Goal: Task Accomplishment & Management: Use online tool/utility

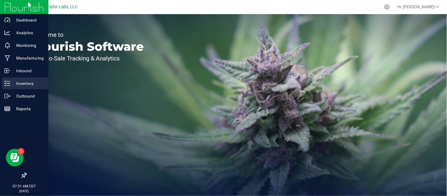
click at [8, 86] on div "Inventory" at bounding box center [25, 83] width 47 height 12
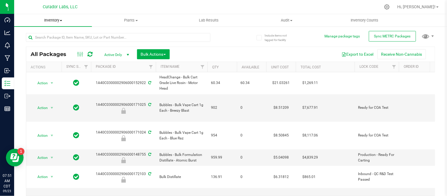
click at [60, 20] on span at bounding box center [61, 20] width 2 height 1
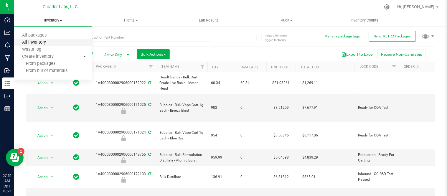
click at [49, 42] on span "All inventory" at bounding box center [34, 42] width 40 height 5
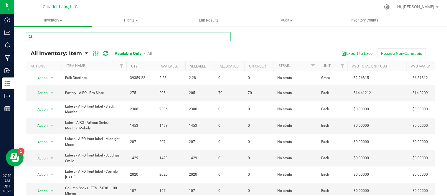
click at [99, 39] on input "text" at bounding box center [128, 36] width 205 height 9
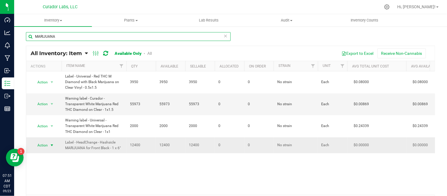
type input "MARIJUANA"
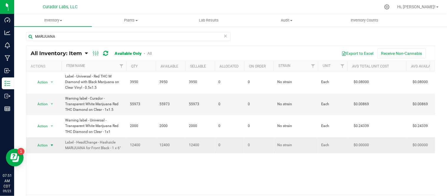
click at [55, 147] on span "select" at bounding box center [51, 145] width 7 height 8
click at [52, 112] on li "Locate inventory" at bounding box center [51, 110] width 38 height 9
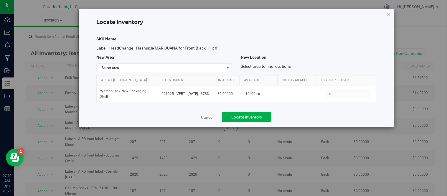
drag, startPoint x: 96, startPoint y: 49, endPoint x: 219, endPoint y: 48, distance: 123.3
click at [218, 48] on span "Label - HeadChange - Hashsicle MARIJUANA for Front Black - 1 x 6"" at bounding box center [157, 48] width 122 height 5
copy span "Label - HeadChange - Hashsicle MARIJUANA for Front Black - 1 x 6""
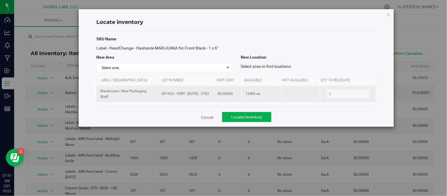
drag, startPoint x: 158, startPoint y: 94, endPoint x: 210, endPoint y: 97, distance: 51.6
click at [210, 97] on td "091925 - VERT - [DATE] - 3783" at bounding box center [186, 94] width 56 height 16
copy span "091925 - VERT - [DATE] - 3783"
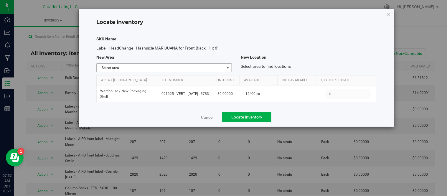
click at [227, 67] on span "select" at bounding box center [227, 67] width 5 height 5
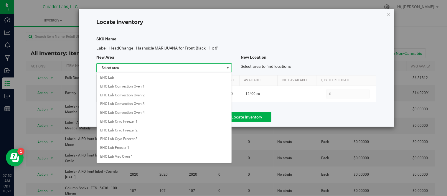
scroll to position [475, 0]
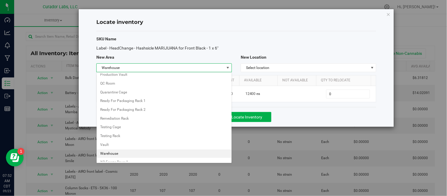
click at [227, 67] on span "select" at bounding box center [227, 67] width 5 height 5
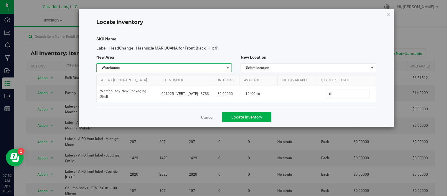
click at [227, 68] on span "select" at bounding box center [227, 67] width 5 height 5
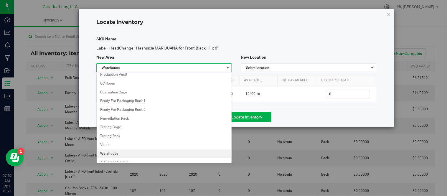
scroll to position [334, 0]
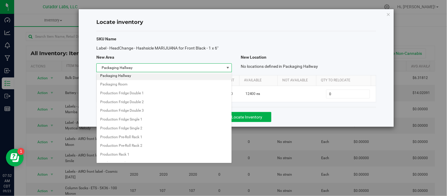
click at [140, 80] on li "Packaging Hallway" at bounding box center [164, 76] width 135 height 9
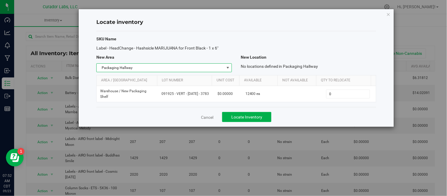
click at [220, 67] on span "Packaging Hallway" at bounding box center [160, 68] width 127 height 8
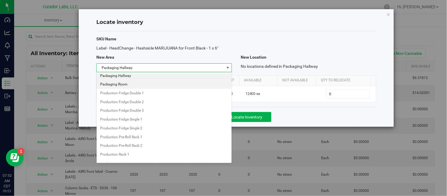
click at [152, 84] on li "Packaging Room" at bounding box center [164, 84] width 135 height 9
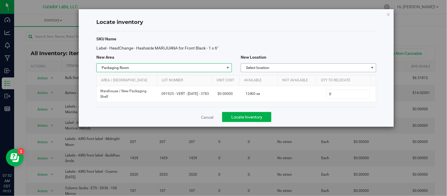
click at [314, 71] on span "Select location" at bounding box center [304, 68] width 127 height 8
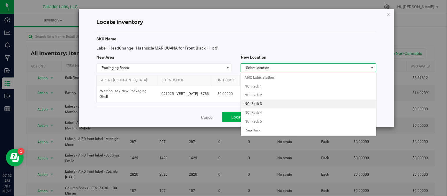
click at [283, 106] on li "NCI Rack 3" at bounding box center [308, 103] width 135 height 9
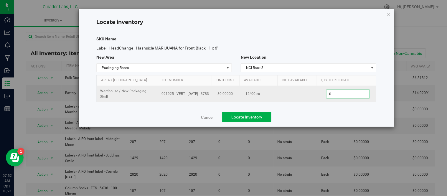
click at [331, 95] on span "0 0" at bounding box center [348, 93] width 44 height 9
type input "6000"
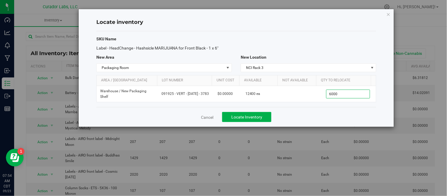
type input "6,000"
click at [290, 115] on div "Cancel Locate Inventory" at bounding box center [236, 117] width 280 height 20
click at [253, 116] on span "Locate Inventory" at bounding box center [246, 117] width 31 height 5
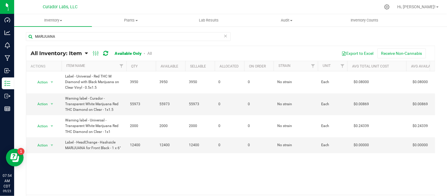
click at [223, 35] on icon at bounding box center [225, 35] width 4 height 7
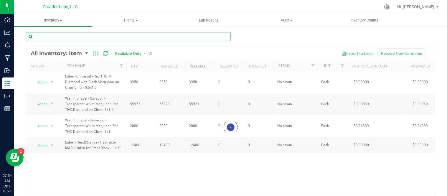
click at [82, 34] on input "text" at bounding box center [128, 36] width 205 height 9
paste input "Cart - AIRO - AIROX Blade 2g with AIRO Logo and Warning on Dark Grey"
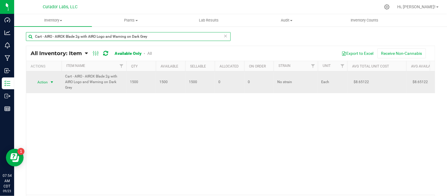
type input "Cart - AIRO - AIROX Blade 2g with AIRO Logo and Warning on Dark Grey"
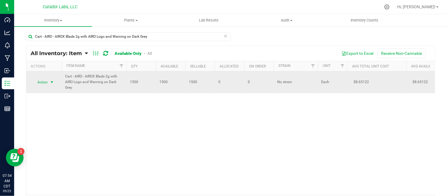
click at [50, 83] on span "select" at bounding box center [51, 82] width 5 height 5
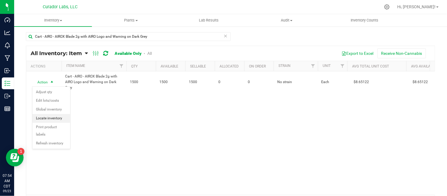
click at [56, 118] on li "Locate inventory" at bounding box center [51, 118] width 38 height 9
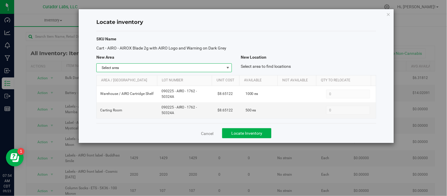
click at [230, 68] on span "select" at bounding box center [227, 67] width 5 height 5
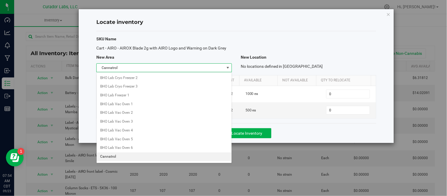
scroll to position [61, 0]
click at [105, 159] on li "Carting Room" at bounding box center [164, 156] width 135 height 9
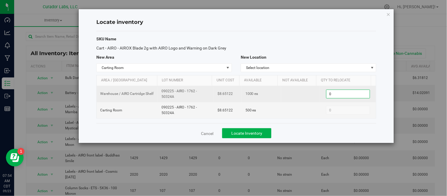
click at [336, 96] on span "0 0" at bounding box center [348, 93] width 44 height 9
type input "500"
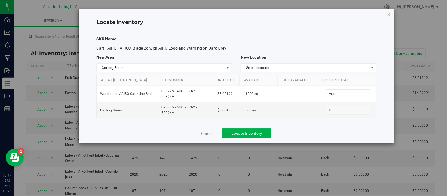
type input "500"
click at [306, 135] on div "Cancel Locate Inventory" at bounding box center [236, 133] width 280 height 20
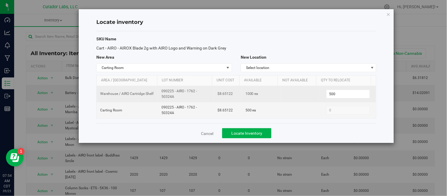
drag, startPoint x: 160, startPoint y: 92, endPoint x: 177, endPoint y: 97, distance: 16.9
click at [177, 97] on span "090225 - AIRO - 1762 - 50324A" at bounding box center [185, 93] width 49 height 11
copy span "090225 - AIRO - 1762 - 50324A"
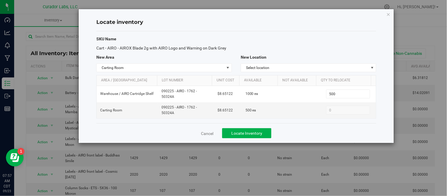
drag, startPoint x: 98, startPoint y: 49, endPoint x: 228, endPoint y: 49, distance: 130.4
click at [228, 49] on div "Cart - AIRO - AIROX Blade 2g with AIRO Logo and Warning on Dark Grey" at bounding box center [164, 48] width 144 height 6
copy span "Cart - AIRO - AIROX Blade 2g with AIRO Logo and Warning on Dark Grey"
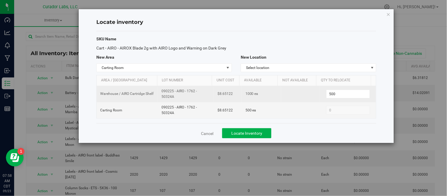
drag, startPoint x: 160, startPoint y: 91, endPoint x: 171, endPoint y: 98, distance: 13.3
click at [172, 98] on span "090225 - AIRO - 1762 - 50324A" at bounding box center [185, 93] width 49 height 11
copy span "090225 - AIRO - 1762 - 50324A"
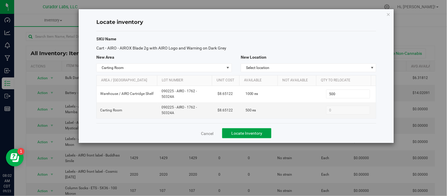
click at [263, 134] on button "Locate Inventory" at bounding box center [246, 133] width 49 height 10
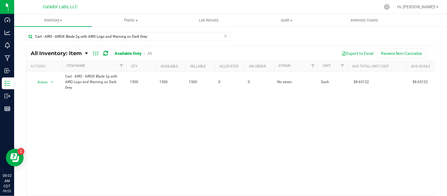
click at [223, 34] on icon at bounding box center [225, 35] width 4 height 7
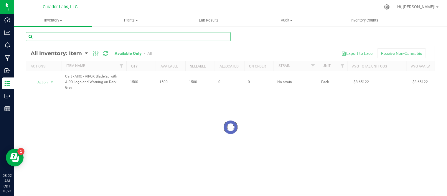
click at [174, 35] on input "text" at bounding box center [128, 36] width 205 height 9
paste input "Mouthpiece - AIRO - Strain Series Northern Lights"
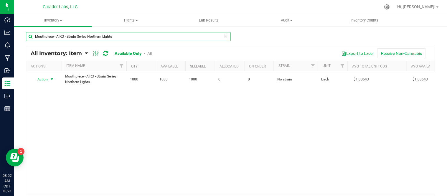
type input "Mouthpiece - AIRO - Strain Series Northern Lights"
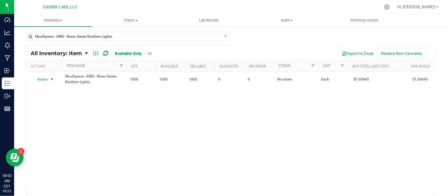
click at [52, 79] on span "select" at bounding box center [51, 79] width 5 height 5
click at [53, 114] on li "Locate inventory" at bounding box center [51, 115] width 38 height 9
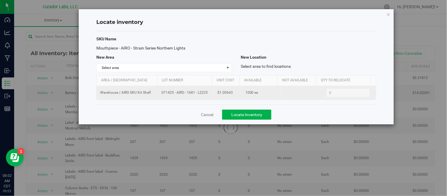
drag, startPoint x: 160, startPoint y: 94, endPoint x: 205, endPoint y: 97, distance: 44.9
click at [205, 97] on td "071425 - AIRO - 1681 - L2225" at bounding box center [186, 93] width 56 height 14
copy span "071425 - AIRO - 1681 - L2225"
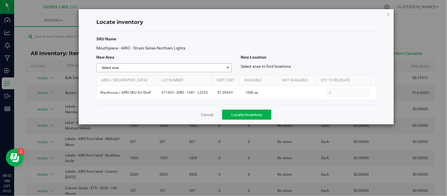
click at [230, 68] on span "select" at bounding box center [227, 67] width 5 height 5
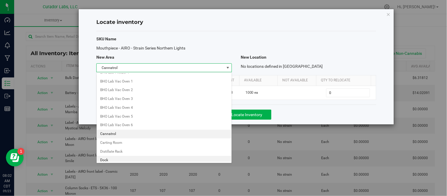
scroll to position [85, 0]
click at [120, 133] on li "Carting Room" at bounding box center [164, 132] width 135 height 9
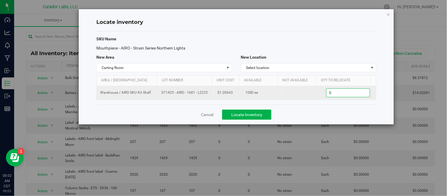
click at [345, 91] on span "0 0" at bounding box center [348, 92] width 44 height 9
type input "1000"
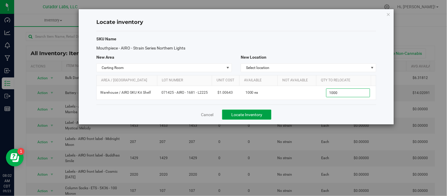
type input "1,000"
click at [265, 115] on button "Locate Inventory" at bounding box center [246, 115] width 49 height 10
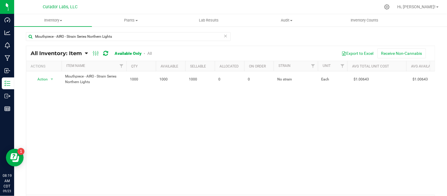
click at [224, 34] on icon at bounding box center [225, 35] width 4 height 7
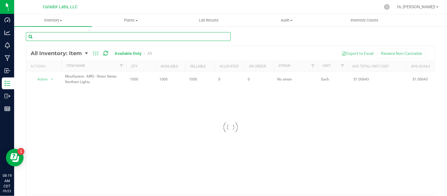
paste input "Tube - Safe Bet - Pop Top Black - 78mm 5055"
type input "Tube - Safe Bet - Pop Top Black - 78mm"
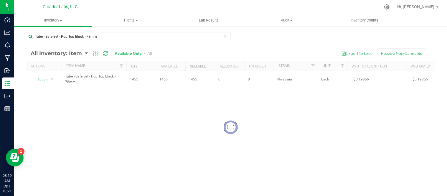
click at [54, 83] on div at bounding box center [230, 127] width 408 height 163
click at [52, 80] on span "select" at bounding box center [51, 79] width 5 height 5
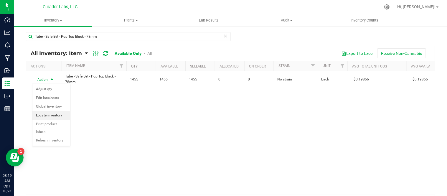
click at [55, 116] on li "Locate inventory" at bounding box center [51, 115] width 38 height 9
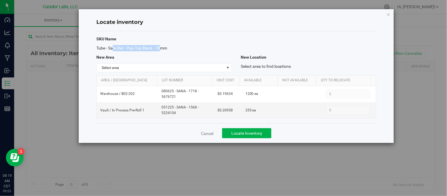
drag, startPoint x: 97, startPoint y: 48, endPoint x: 145, endPoint y: 50, distance: 47.5
click at [145, 50] on span "Tube - Safe Bet - Pop Top Black - 78mm" at bounding box center [131, 48] width 71 height 5
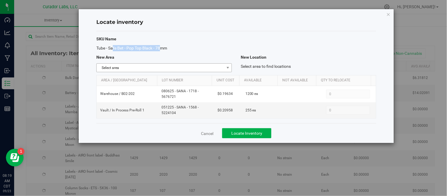
click at [171, 68] on span "Select area" at bounding box center [160, 68] width 127 height 8
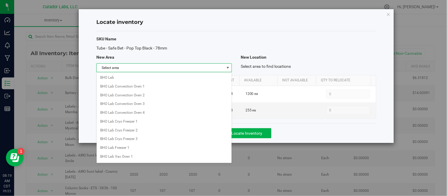
click at [243, 52] on div "SKU Name Tube - Safe Bet - Pop Top Black - 78mm New Area New Location Select ar…" at bounding box center [236, 77] width 280 height 92
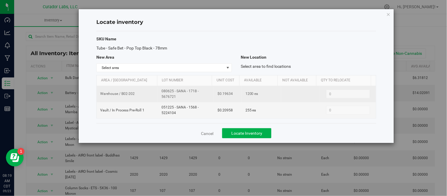
drag, startPoint x: 174, startPoint y: 93, endPoint x: 180, endPoint y: 96, distance: 7.3
click at [180, 96] on td "080625 - SANA - 1718 - 5676721" at bounding box center [186, 94] width 56 height 16
copy span "080625 - SANA - 1718 - 5676721"
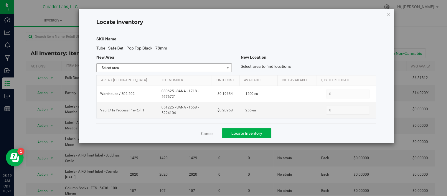
click at [223, 66] on span "Select area" at bounding box center [160, 68] width 127 height 8
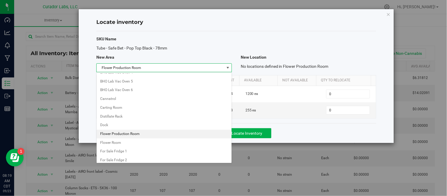
scroll to position [120, 0]
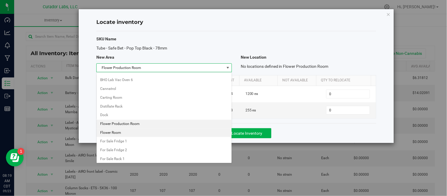
click at [125, 132] on li "Flower Room" at bounding box center [164, 132] width 135 height 9
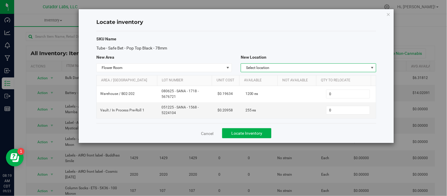
click at [297, 68] on span "Select location" at bounding box center [304, 68] width 127 height 8
click at [276, 112] on li "Prep Rack" at bounding box center [308, 112] width 135 height 9
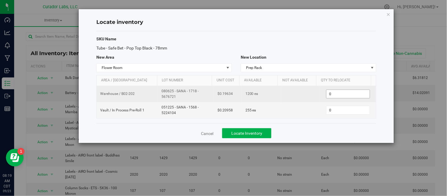
click at [336, 95] on span "0 0" at bounding box center [348, 93] width 44 height 9
type input "1200"
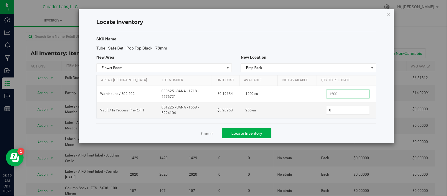
type input "1,200"
click at [310, 130] on div "Cancel Locate Inventory" at bounding box center [236, 133] width 280 height 20
click at [250, 137] on button "Locate Inventory" at bounding box center [246, 133] width 49 height 10
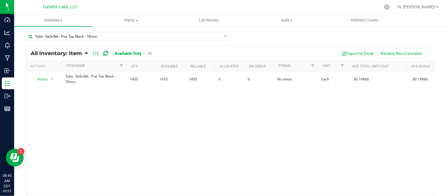
click at [224, 34] on icon at bounding box center [225, 35] width 4 height 7
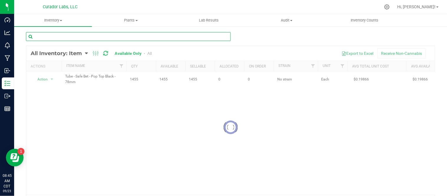
click at [156, 33] on input "text" at bounding box center [128, 36] width 205 height 9
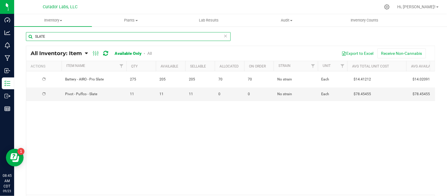
type input "SLATE"
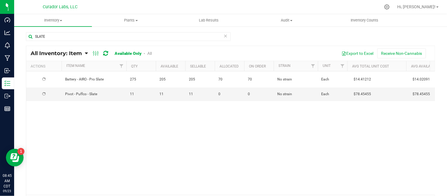
click at [53, 78] on div at bounding box center [44, 80] width 28 height 6
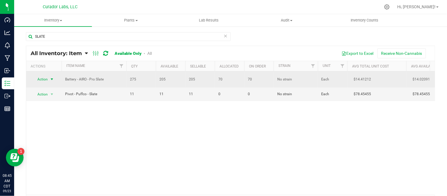
click at [53, 80] on span "select" at bounding box center [51, 79] width 5 height 5
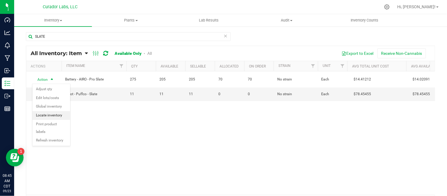
click at [55, 116] on li "Locate inventory" at bounding box center [51, 115] width 38 height 9
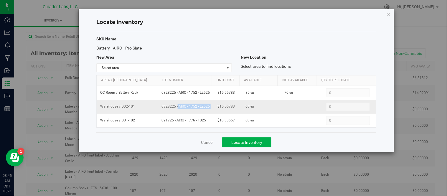
drag, startPoint x: 161, startPoint y: 107, endPoint x: 212, endPoint y: 110, distance: 51.6
click at [212, 110] on tr "Warehouse / D02-101 0828225 - AIRO - 1752 - L2525 $15.55783 60 ea 0 0" at bounding box center [236, 107] width 279 height 14
copy td "0828225 - AIRO - 1752 - L2525"
click at [231, 67] on span "Select area" at bounding box center [163, 67] width 135 height 9
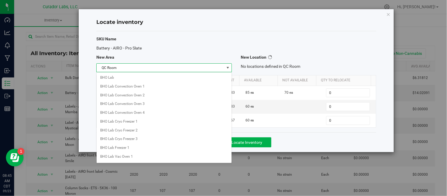
scroll to position [405, 0]
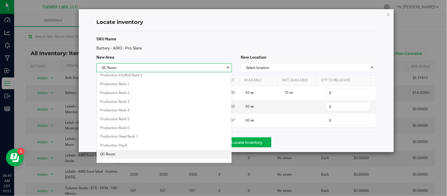
click at [115, 158] on li "QC Room" at bounding box center [164, 154] width 135 height 9
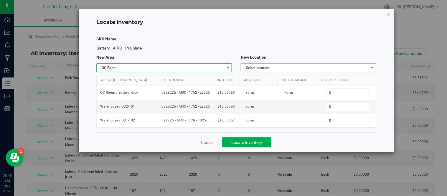
click at [289, 68] on span "Select location" at bounding box center [304, 68] width 127 height 8
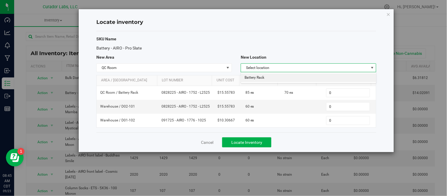
click at [283, 78] on li "Battery Rack" at bounding box center [308, 77] width 135 height 9
drag, startPoint x: 329, startPoint y: 107, endPoint x: 320, endPoint y: 105, distance: 8.7
click at [326, 107] on span "0 0" at bounding box center [348, 106] width 44 height 9
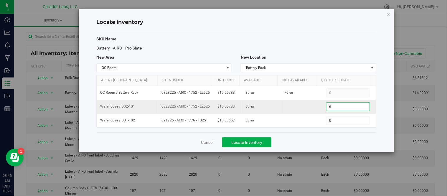
type input "60"
click at [322, 140] on div "Cancel Locate Inventory" at bounding box center [236, 142] width 280 height 20
click at [249, 140] on span "Locate Inventory" at bounding box center [246, 142] width 31 height 5
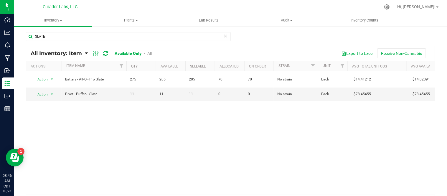
click at [225, 36] on icon at bounding box center [225, 35] width 4 height 7
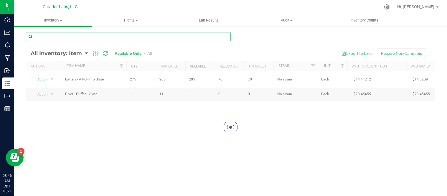
paste input "Battery - AIRO - Sport OG Indigo"
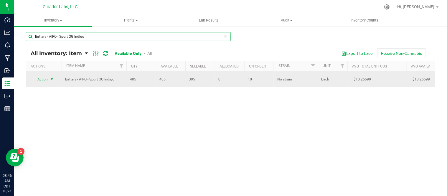
type input "Battery - AIRO - Sport OG Indigo"
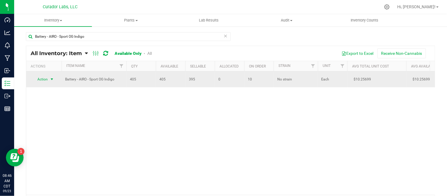
click at [51, 79] on span "select" at bounding box center [51, 79] width 5 height 5
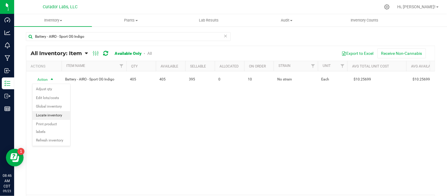
click at [57, 117] on li "Locate inventory" at bounding box center [51, 115] width 38 height 9
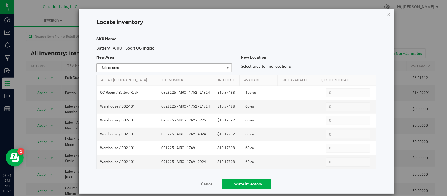
click at [225, 69] on span "select" at bounding box center [227, 67] width 5 height 5
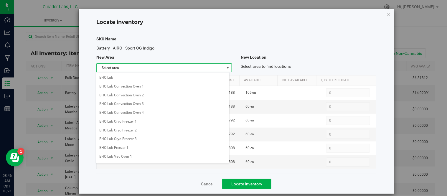
scroll to position [475, 0]
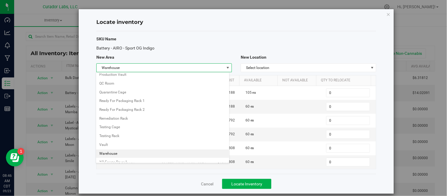
click at [117, 157] on li "Warehouse" at bounding box center [162, 153] width 133 height 9
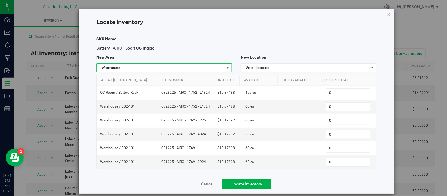
click at [226, 66] on span "select" at bounding box center [227, 67] width 5 height 5
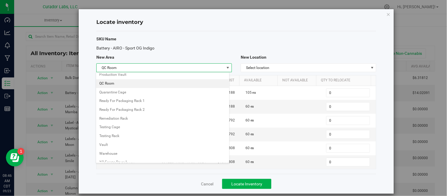
click at [129, 87] on li "QC Room" at bounding box center [162, 83] width 133 height 9
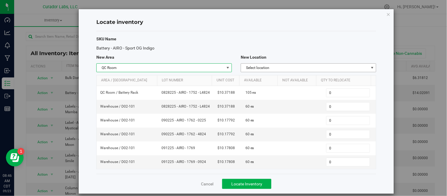
click at [270, 65] on span "Select location" at bounding box center [304, 68] width 127 height 8
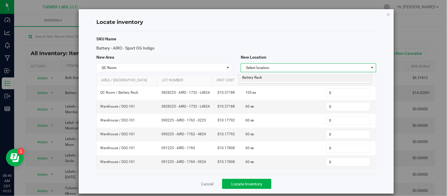
click at [263, 78] on li "Battery Rack" at bounding box center [304, 77] width 133 height 9
click at [329, 139] on span "0 0" at bounding box center [348, 134] width 44 height 9
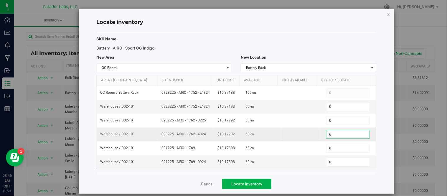
type input "60"
click at [301, 191] on div "Cancel Locate Inventory" at bounding box center [236, 184] width 280 height 20
drag, startPoint x: 159, startPoint y: 140, endPoint x: 208, endPoint y: 140, distance: 48.9
click at [208, 140] on td "090225 - AIRO - 1762 - 4824" at bounding box center [186, 134] width 56 height 14
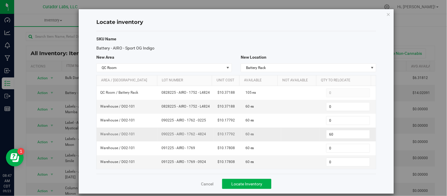
copy span "090225 - AIRO - 1762 - 4824"
click at [250, 186] on span "Locate Inventory" at bounding box center [246, 183] width 31 height 5
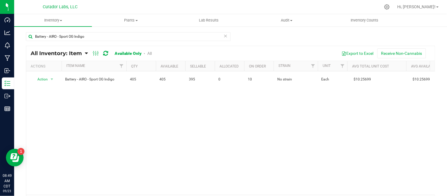
click at [223, 36] on icon at bounding box center [225, 35] width 4 height 7
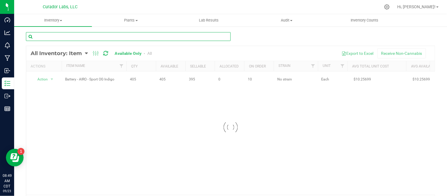
click at [183, 37] on input "text" at bounding box center [128, 36] width 205 height 9
paste input "Battery - AIRO - Sport Sunburst Orange"
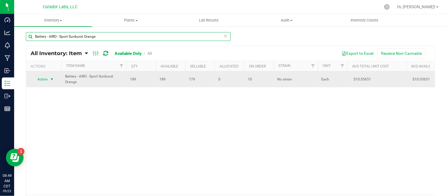
type input "Battery - AIRO - Sport Sunburst Orange"
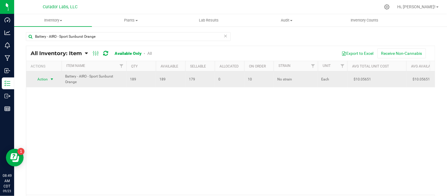
click at [52, 79] on span "select" at bounding box center [51, 79] width 5 height 5
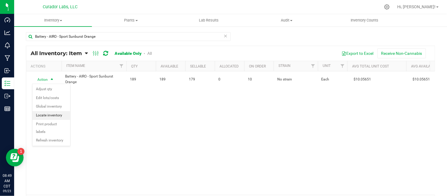
click at [58, 115] on li "Locate inventory" at bounding box center [51, 115] width 38 height 9
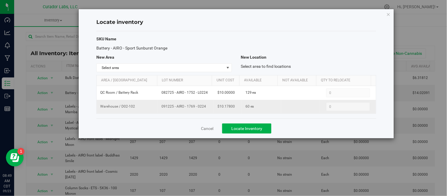
click at [162, 110] on td "091225 - AIRO - 1769 - 0224" at bounding box center [186, 107] width 56 height 14
drag, startPoint x: 159, startPoint y: 107, endPoint x: 211, endPoint y: 107, distance: 52.1
click at [211, 107] on td "091225 - AIRO - 1769 - 0224" at bounding box center [186, 107] width 56 height 14
copy span "091225 - AIRO - 1769 - 0224"
click at [227, 65] on span "select" at bounding box center [227, 67] width 5 height 5
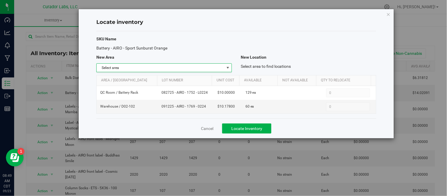
click at [195, 37] on div "SKU Name" at bounding box center [164, 39] width 144 height 6
click at [224, 67] on span "select" at bounding box center [227, 68] width 7 height 8
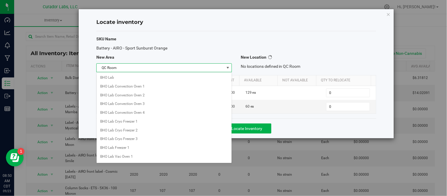
scroll to position [405, 0]
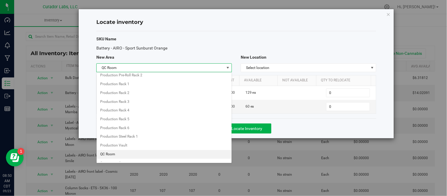
click at [111, 155] on li "QC Room" at bounding box center [164, 154] width 135 height 9
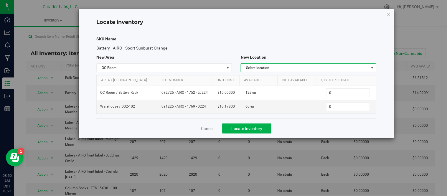
click at [295, 67] on span "Select location" at bounding box center [304, 68] width 127 height 8
click at [257, 78] on li "Battery Rack" at bounding box center [308, 77] width 135 height 9
click at [331, 107] on span "0 0" at bounding box center [348, 106] width 44 height 9
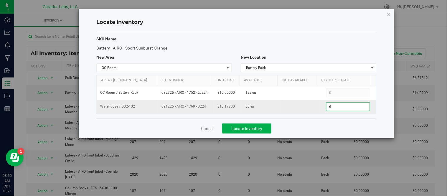
type input "60"
click at [307, 121] on div "Cancel Locate Inventory" at bounding box center [236, 128] width 280 height 20
click at [261, 128] on span "Locate Inventory" at bounding box center [246, 128] width 31 height 5
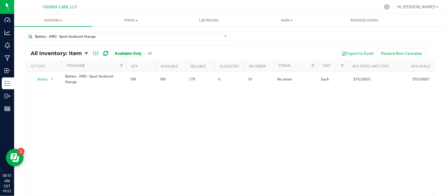
click at [223, 38] on icon at bounding box center [225, 35] width 4 height 7
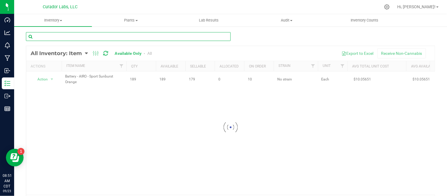
click at [136, 32] on input "text" at bounding box center [128, 36] width 205 height 9
paste input "Battery - AIRO - Sport Electric Green"
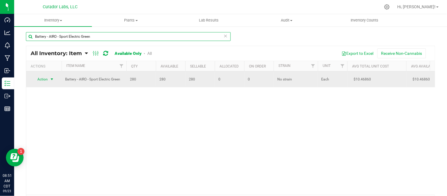
type input "Battery - AIRO - Sport Electric Green"
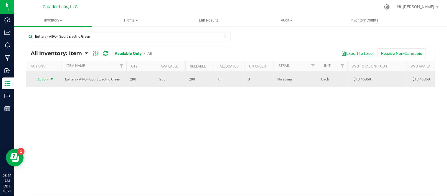
click at [55, 78] on span "select" at bounding box center [51, 79] width 7 height 8
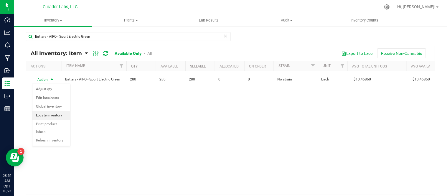
click at [59, 114] on li "Locate inventory" at bounding box center [51, 115] width 38 height 9
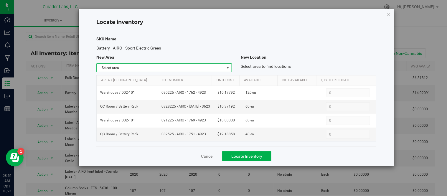
click at [231, 67] on span "Select area" at bounding box center [163, 67] width 135 height 9
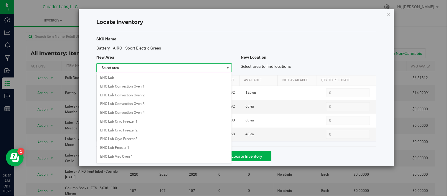
scroll to position [405, 0]
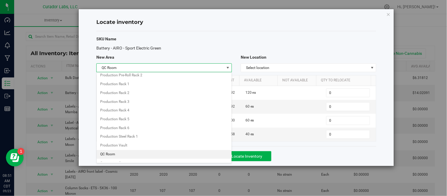
click at [147, 154] on li "QC Room" at bounding box center [164, 154] width 135 height 9
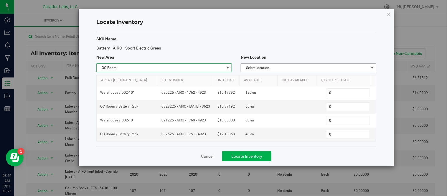
click at [306, 68] on span "Select location" at bounding box center [304, 68] width 127 height 8
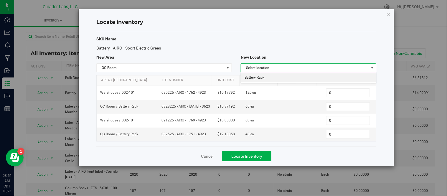
click at [294, 77] on li "Battery Rack" at bounding box center [308, 77] width 135 height 9
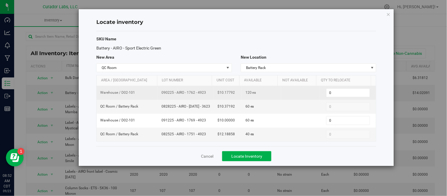
drag, startPoint x: 160, startPoint y: 94, endPoint x: 201, endPoint y: 96, distance: 41.6
click at [201, 96] on td "090225 - AIRO - 1762 - 4923" at bounding box center [186, 93] width 56 height 14
click at [339, 93] on input "0" at bounding box center [347, 93] width 43 height 8
type input "60"
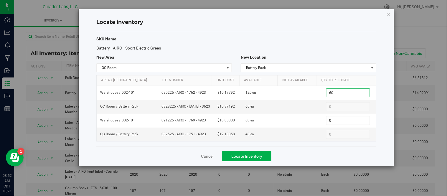
type input "60"
click at [296, 158] on div "Cancel Locate Inventory" at bounding box center [236, 156] width 280 height 20
click at [248, 154] on span "Locate Inventory" at bounding box center [246, 156] width 31 height 5
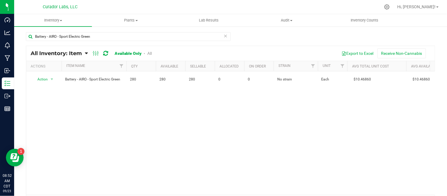
click at [225, 34] on icon at bounding box center [225, 35] width 4 height 7
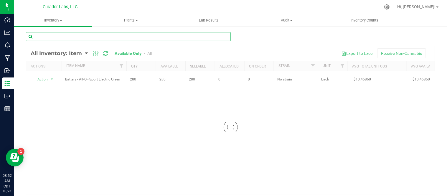
click at [163, 36] on input "text" at bounding box center [128, 36] width 205 height 9
paste input "Battery - AIRO - Pro Arctic"
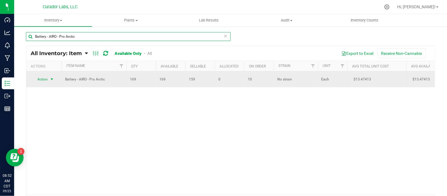
type input "Battery - AIRO - Pro Arctic"
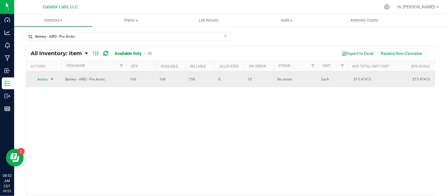
click at [54, 79] on span "select" at bounding box center [51, 79] width 7 height 8
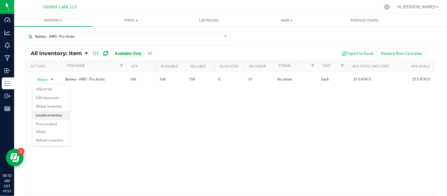
click at [55, 116] on li "Locate inventory" at bounding box center [51, 115] width 38 height 9
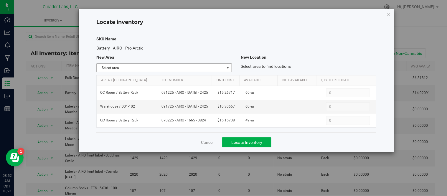
click at [226, 65] on span "select" at bounding box center [227, 67] width 5 height 5
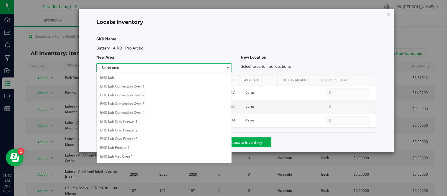
scroll to position [405, 0]
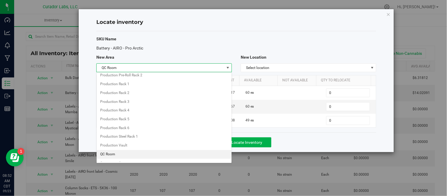
click at [112, 159] on li "QC Room" at bounding box center [164, 154] width 135 height 9
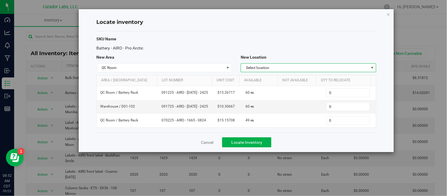
click at [308, 67] on span "Select location" at bounding box center [304, 68] width 127 height 8
click at [287, 79] on li "Battery Rack" at bounding box center [308, 77] width 135 height 9
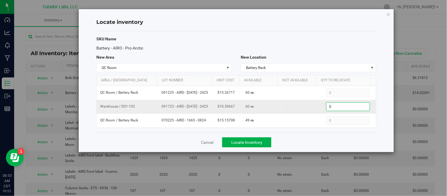
click at [345, 110] on span "0 0" at bounding box center [348, 106] width 44 height 9
type input "60"
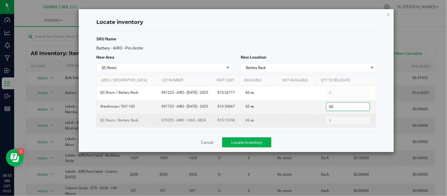
type input "60"
click at [181, 114] on td "070225 - AIRO - 1665 - 0824" at bounding box center [186, 121] width 56 height 14
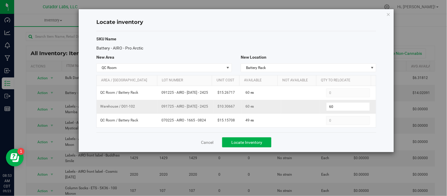
drag, startPoint x: 159, startPoint y: 107, endPoint x: 199, endPoint y: 111, distance: 40.0
click at [199, 111] on td "091725 - AIRO - [DATE] - 2425" at bounding box center [186, 107] width 56 height 14
click at [256, 142] on span "Locate Inventory" at bounding box center [246, 142] width 31 height 5
